Goal: Book appointment/travel/reservation

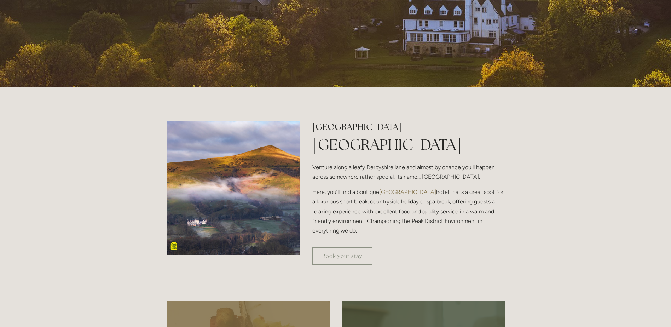
scroll to position [177, 0]
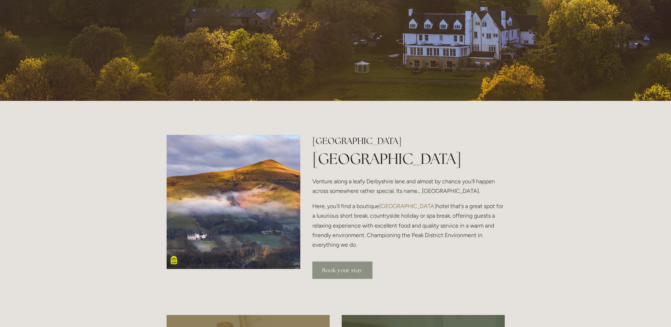
click at [342, 274] on link "Book your stay" at bounding box center [342, 269] width 60 height 17
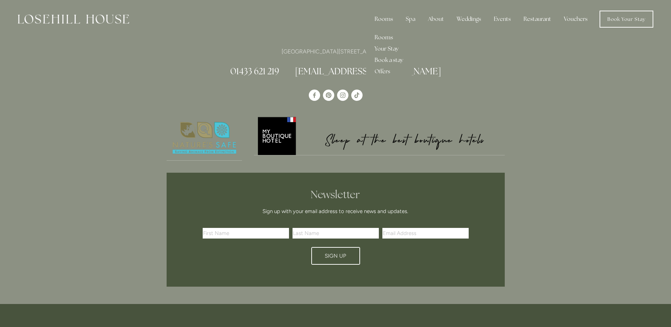
click at [384, 16] on div "Rooms" at bounding box center [384, 19] width 30 height 14
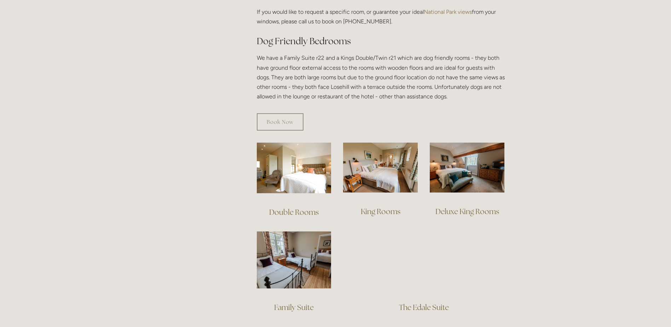
scroll to position [531, 0]
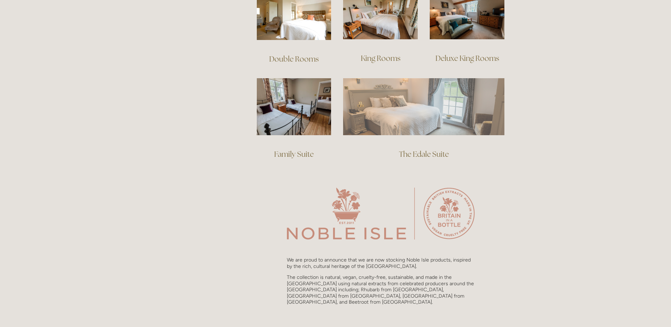
click at [463, 101] on img at bounding box center [423, 106] width 161 height 57
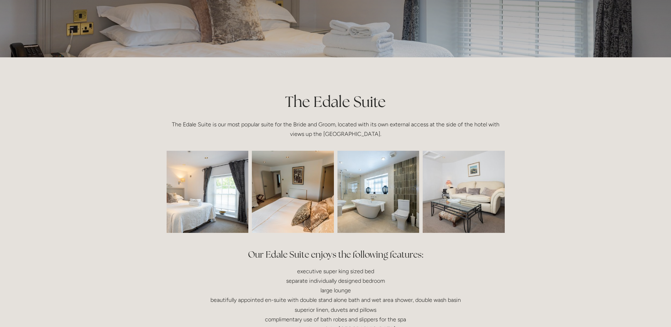
scroll to position [71, 0]
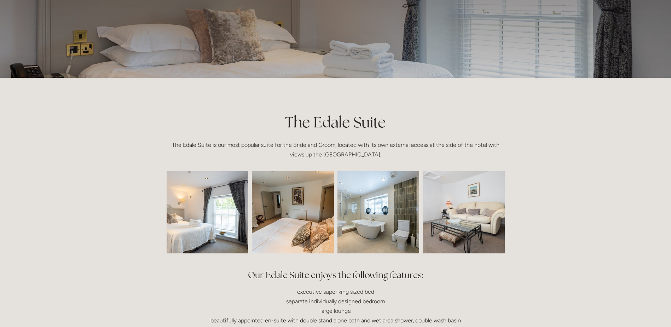
click at [221, 223] on img at bounding box center [191, 212] width 123 height 82
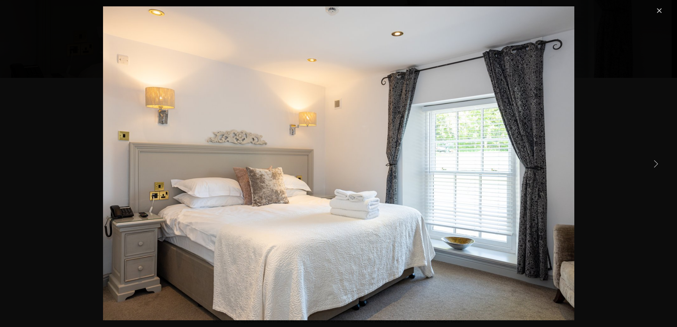
click at [653, 165] on link "Next Item" at bounding box center [656, 164] width 16 height 16
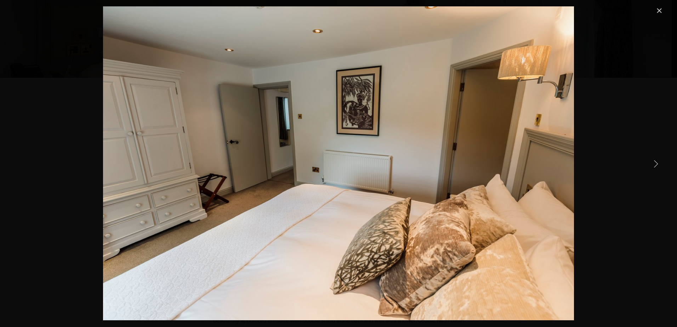
click at [653, 165] on link "Next Item" at bounding box center [656, 164] width 16 height 16
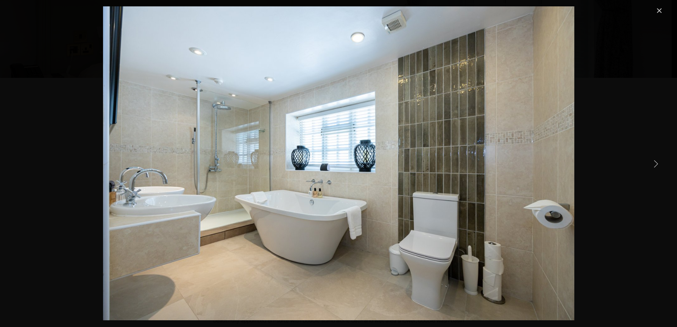
click at [653, 165] on link "Next Item" at bounding box center [656, 164] width 16 height 16
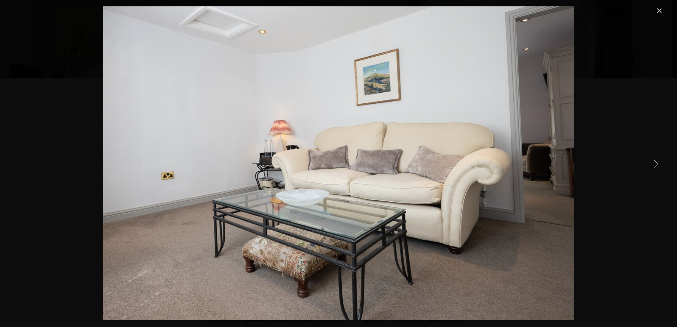
click at [653, 165] on link "Next Item" at bounding box center [656, 164] width 16 height 16
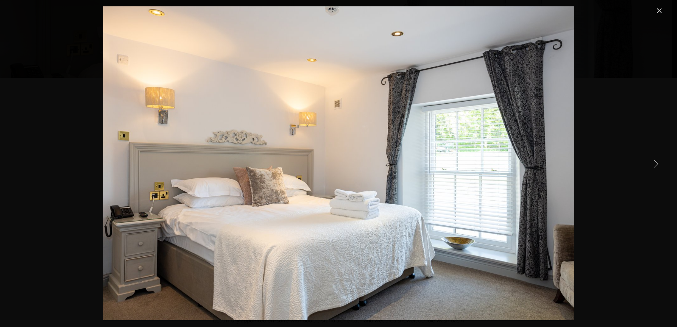
click at [653, 165] on link "Next Item" at bounding box center [656, 164] width 16 height 16
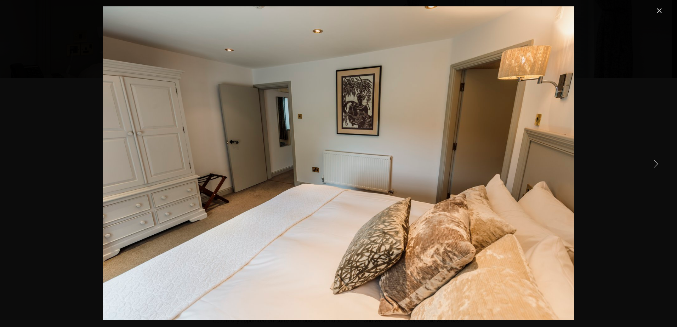
click at [653, 164] on link "Next Item" at bounding box center [656, 164] width 16 height 16
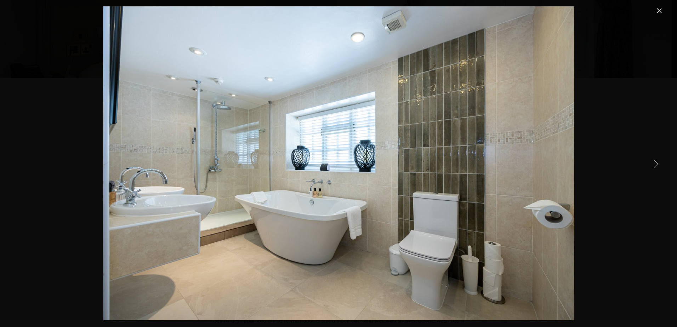
click at [658, 10] on link "Close" at bounding box center [659, 10] width 8 height 8
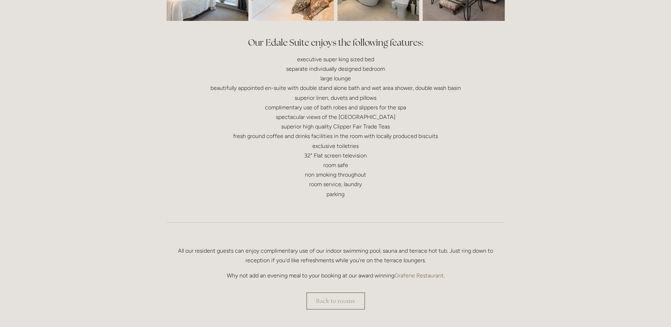
scroll to position [318, 0]
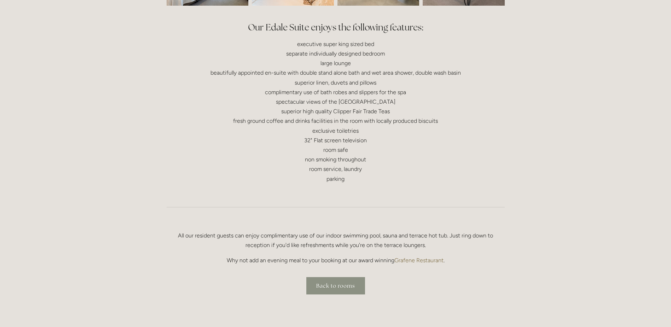
click at [346, 289] on link "Back to rooms" at bounding box center [335, 285] width 59 height 17
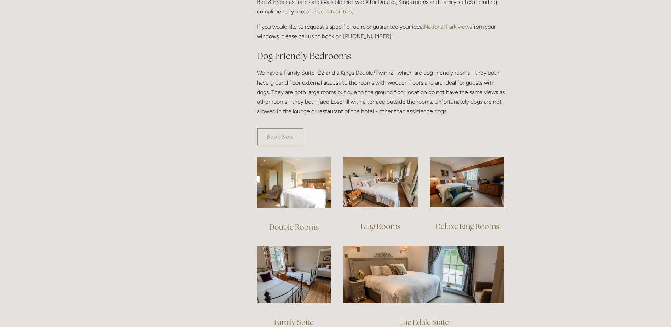
scroll to position [389, 0]
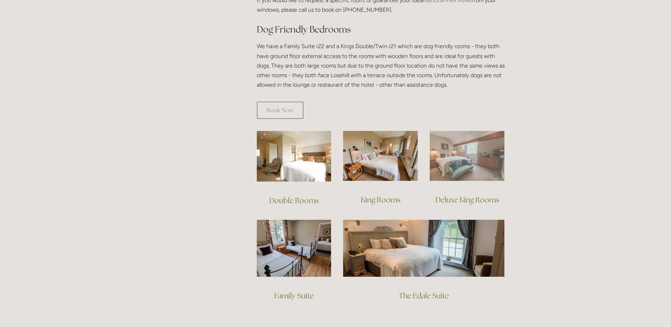
click at [470, 156] on img at bounding box center [467, 156] width 75 height 50
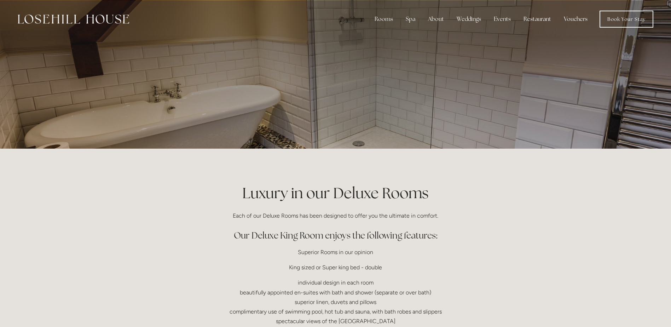
click at [369, 97] on div at bounding box center [336, 74] width 338 height 149
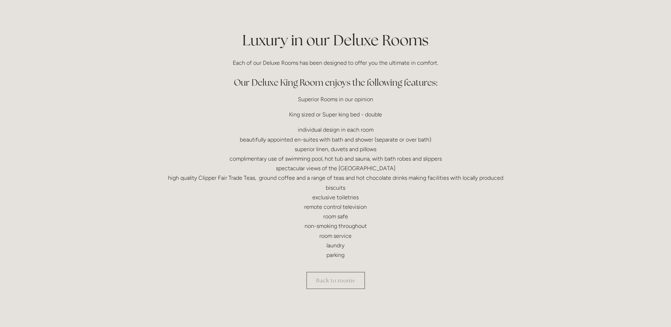
scroll to position [177, 0]
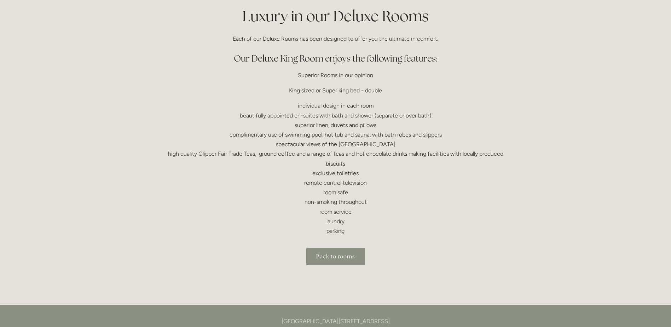
click at [350, 257] on link "Back to rooms" at bounding box center [335, 256] width 59 height 17
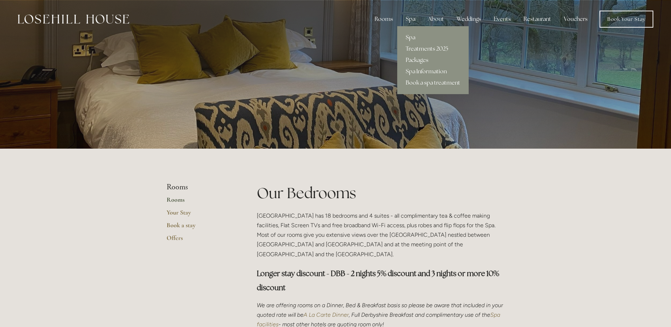
click at [413, 37] on link "Spa" at bounding box center [432, 37] width 71 height 11
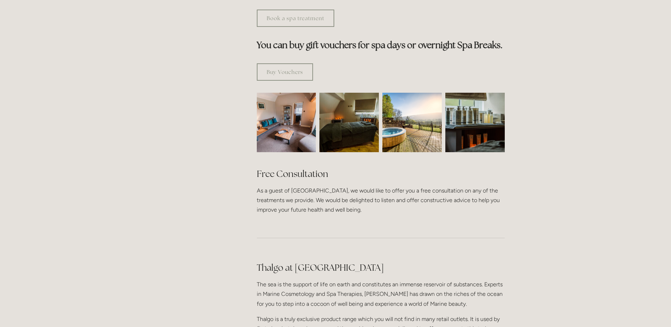
scroll to position [177, 0]
